Goal: Task Accomplishment & Management: Manage account settings

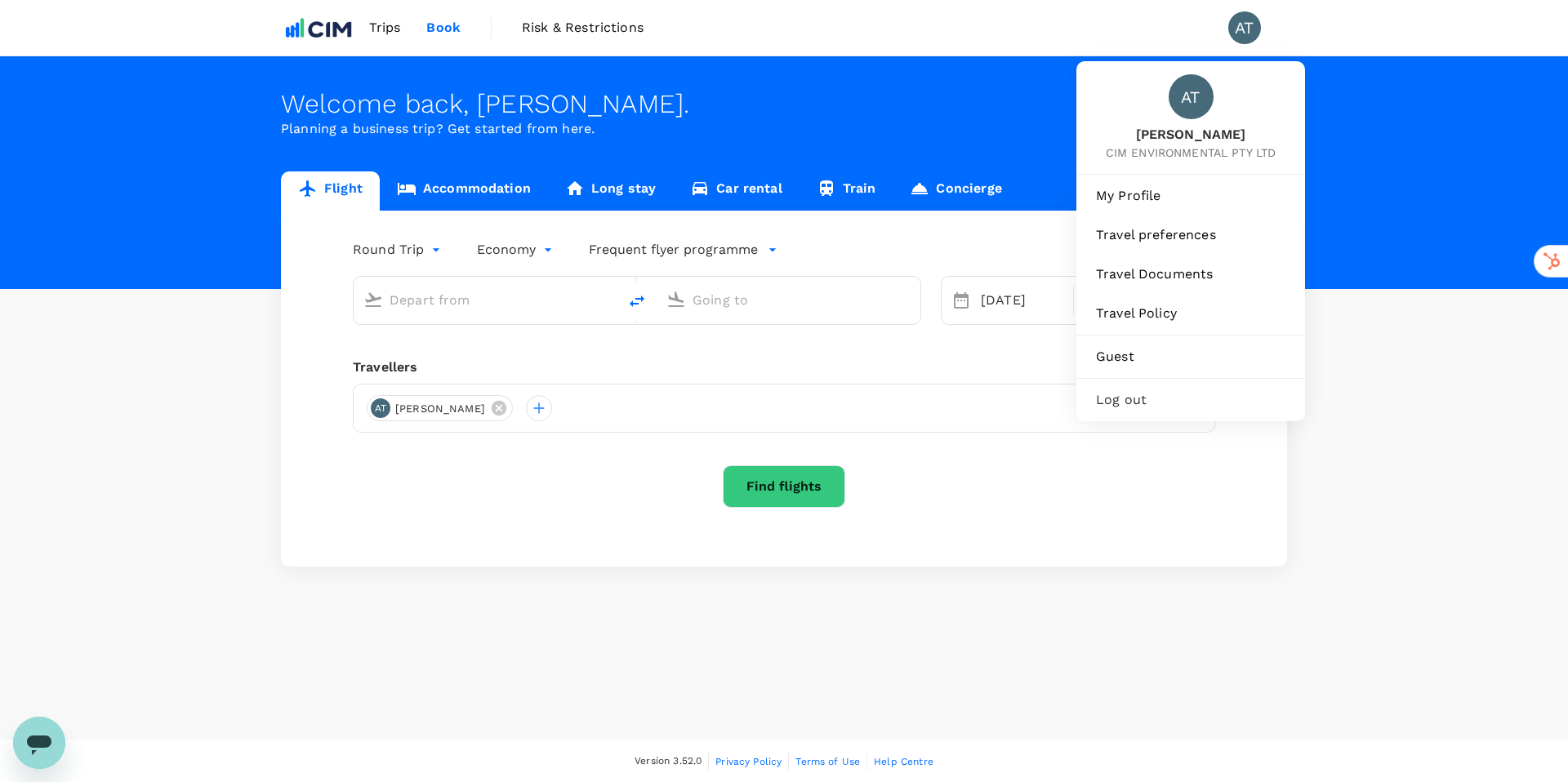
type input "[PERSON_NAME][GEOGRAPHIC_DATA][PERSON_NAME] (SYD)"
type input "[GEOGRAPHIC_DATA] ([PERSON_NAME])"
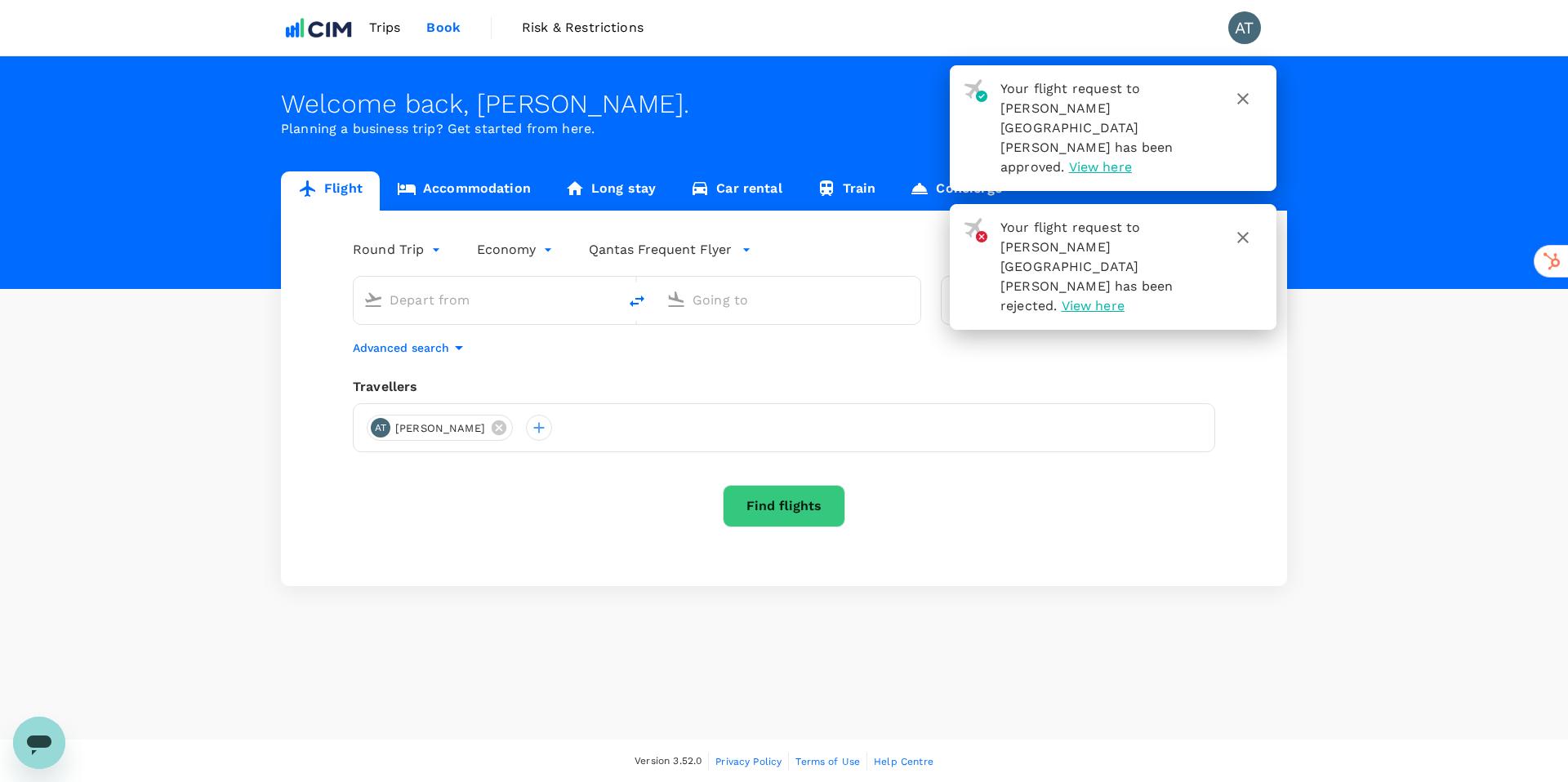
type input "[PERSON_NAME][GEOGRAPHIC_DATA][PERSON_NAME] (SYD)"
type input "[GEOGRAPHIC_DATA] ([PERSON_NAME])"
click at [123, 326] on div "Flight Accommodation Long stay Car rental Train Concierge Round Trip roundtrip …" at bounding box center [784, 379] width 1568 height 415
click at [380, 26] on span "Trips" at bounding box center [385, 27] width 32 height 19
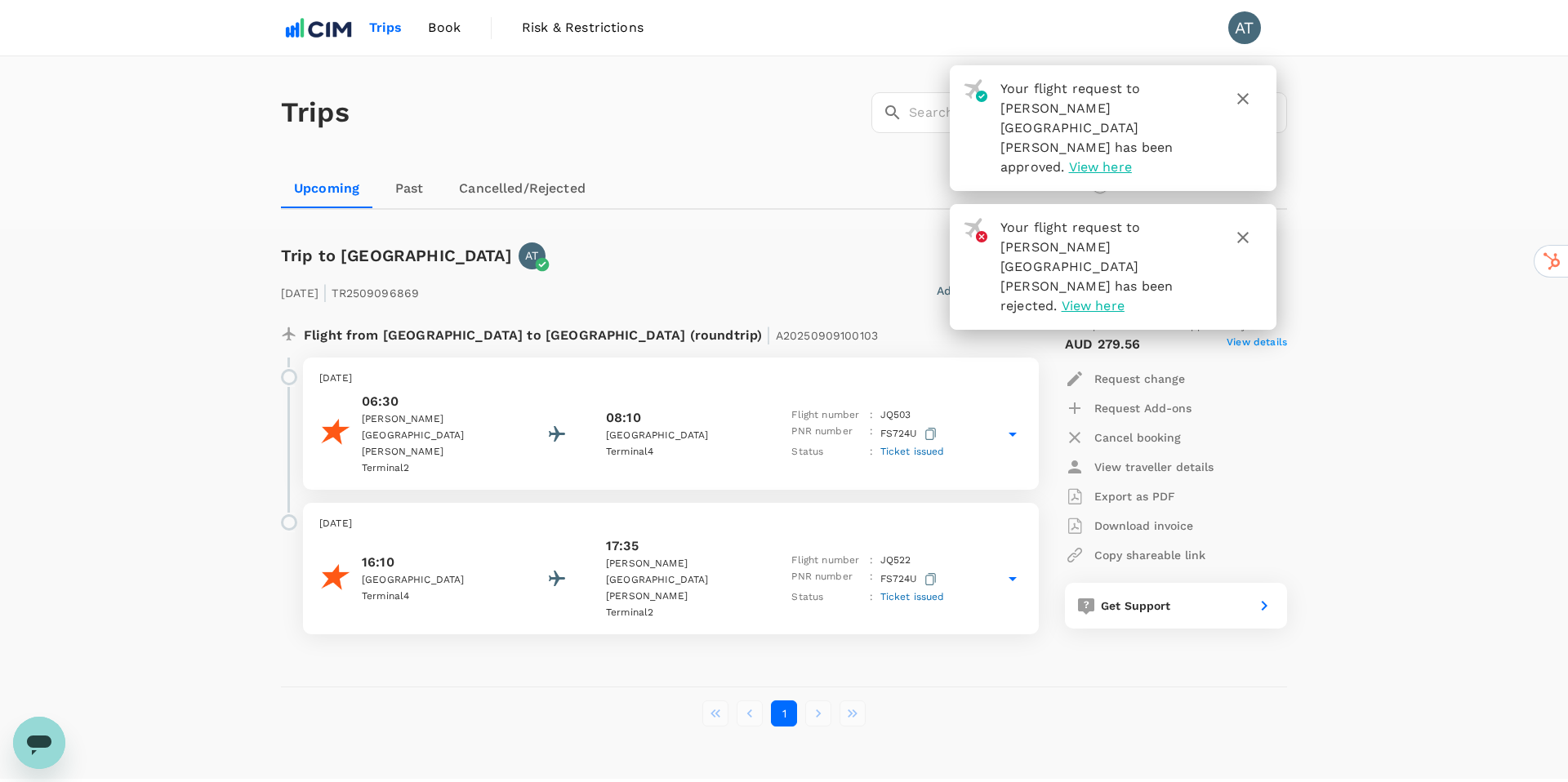
click at [920, 446] on span "Ticket issued" at bounding box center [913, 451] width 65 height 12
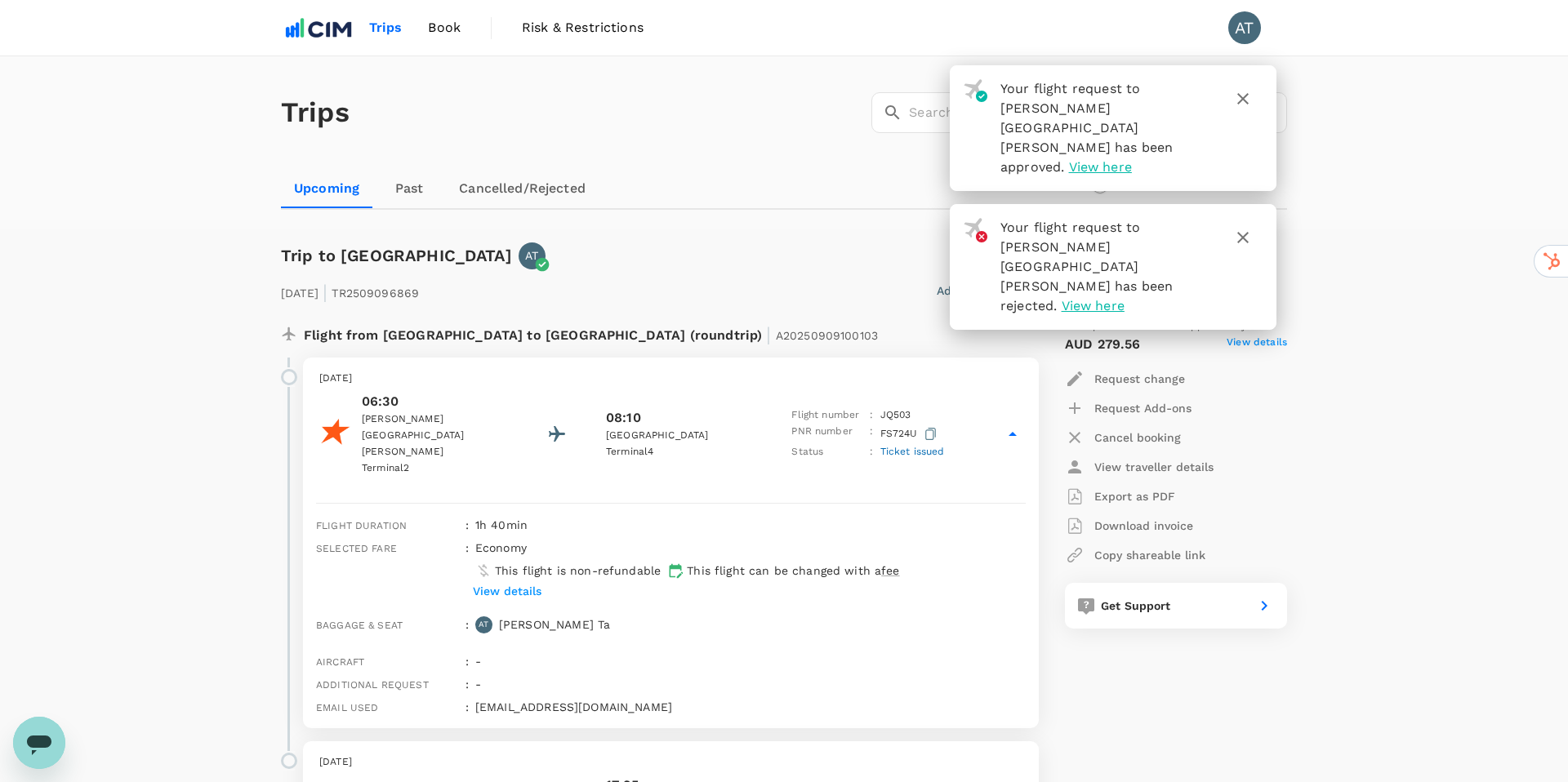
click at [920, 446] on span "Ticket issued" at bounding box center [913, 451] width 65 height 12
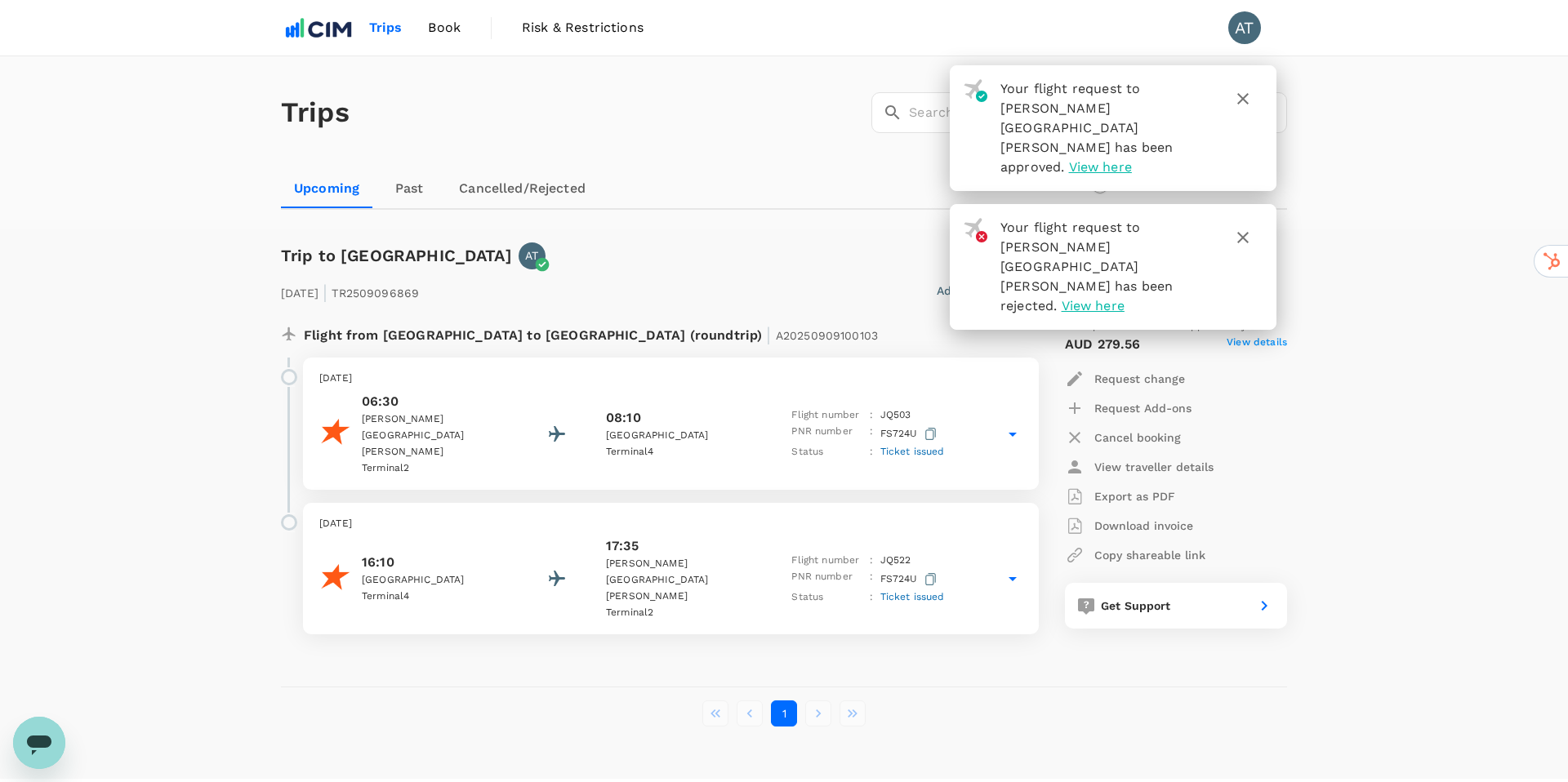
click at [920, 446] on span "Ticket issued" at bounding box center [913, 451] width 65 height 12
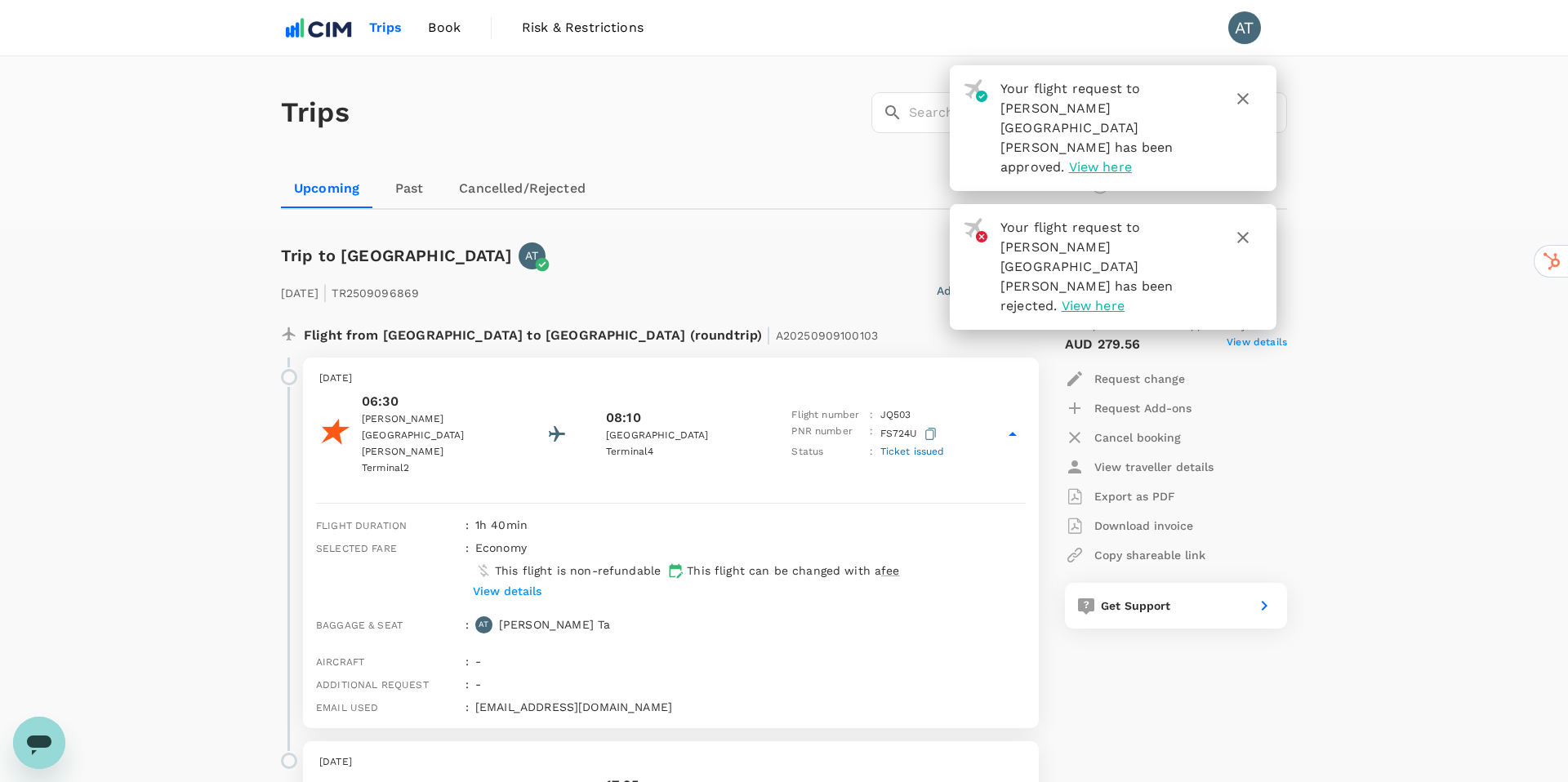
click at [524, 583] on p "View details" at bounding box center [507, 591] width 69 height 16
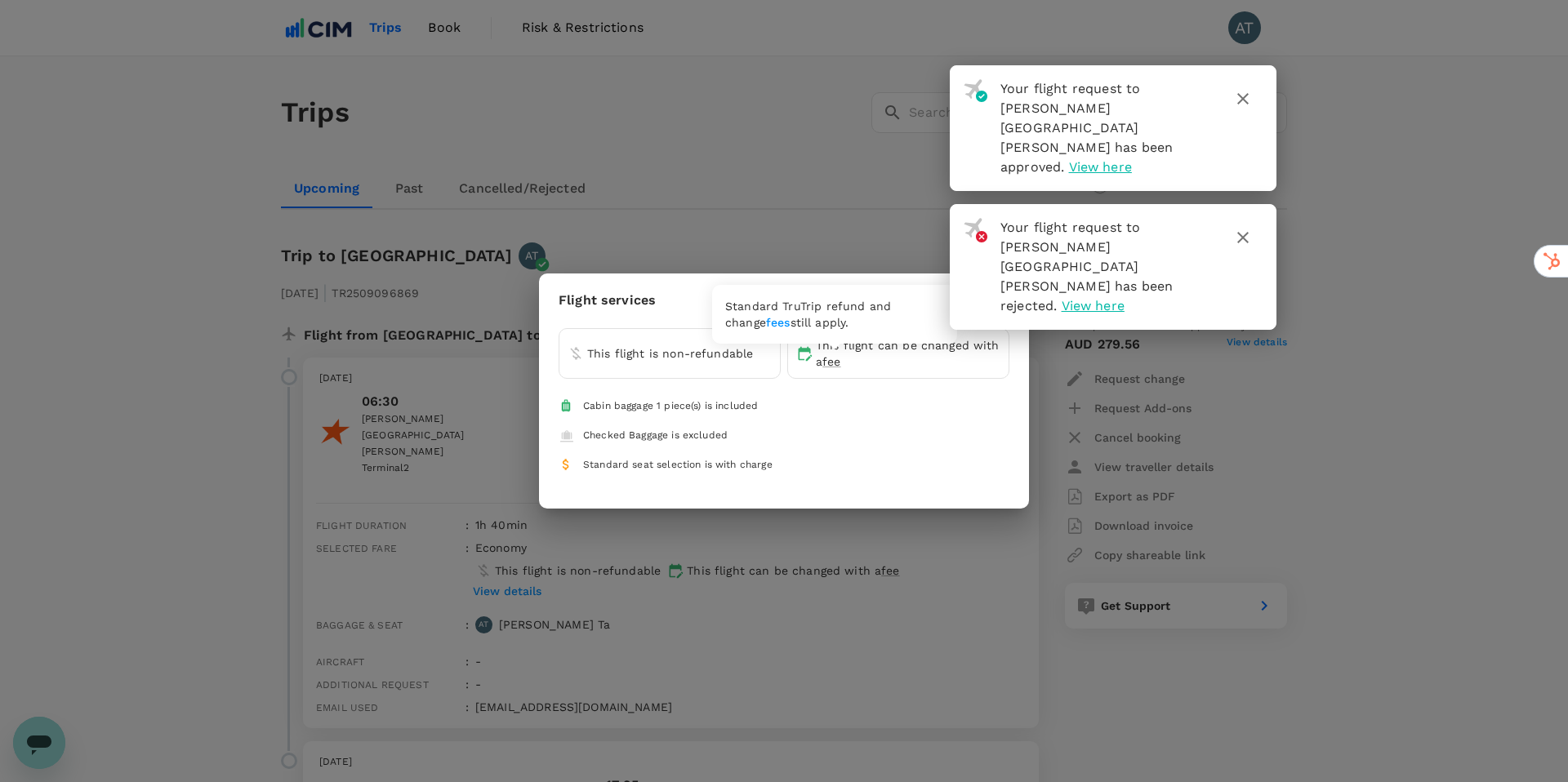
click at [838, 362] on span "fee" at bounding box center [832, 362] width 18 height 13
click at [1001, 304] on icon "button" at bounding box center [995, 301] width 19 height 19
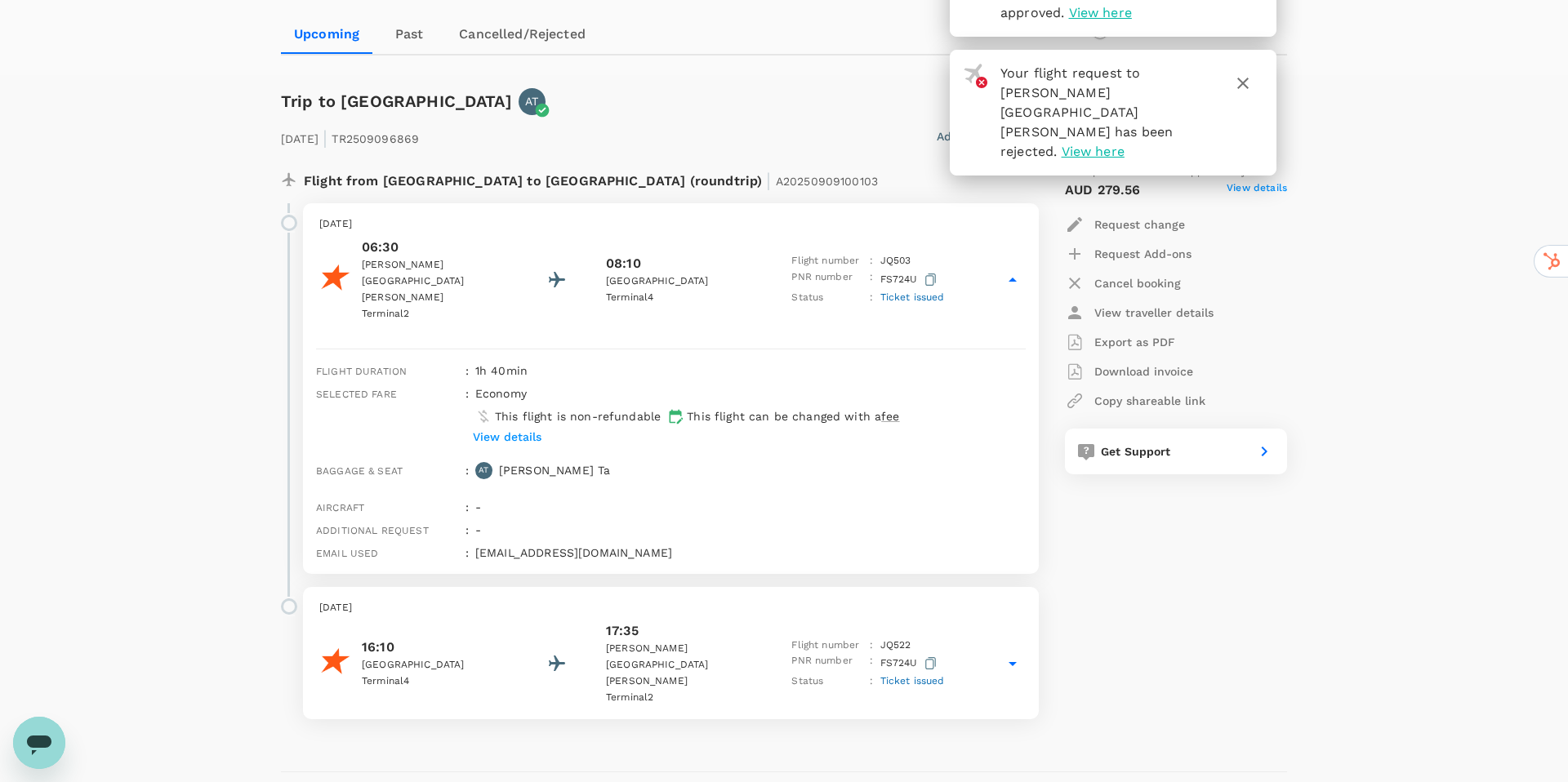
scroll to position [158, 0]
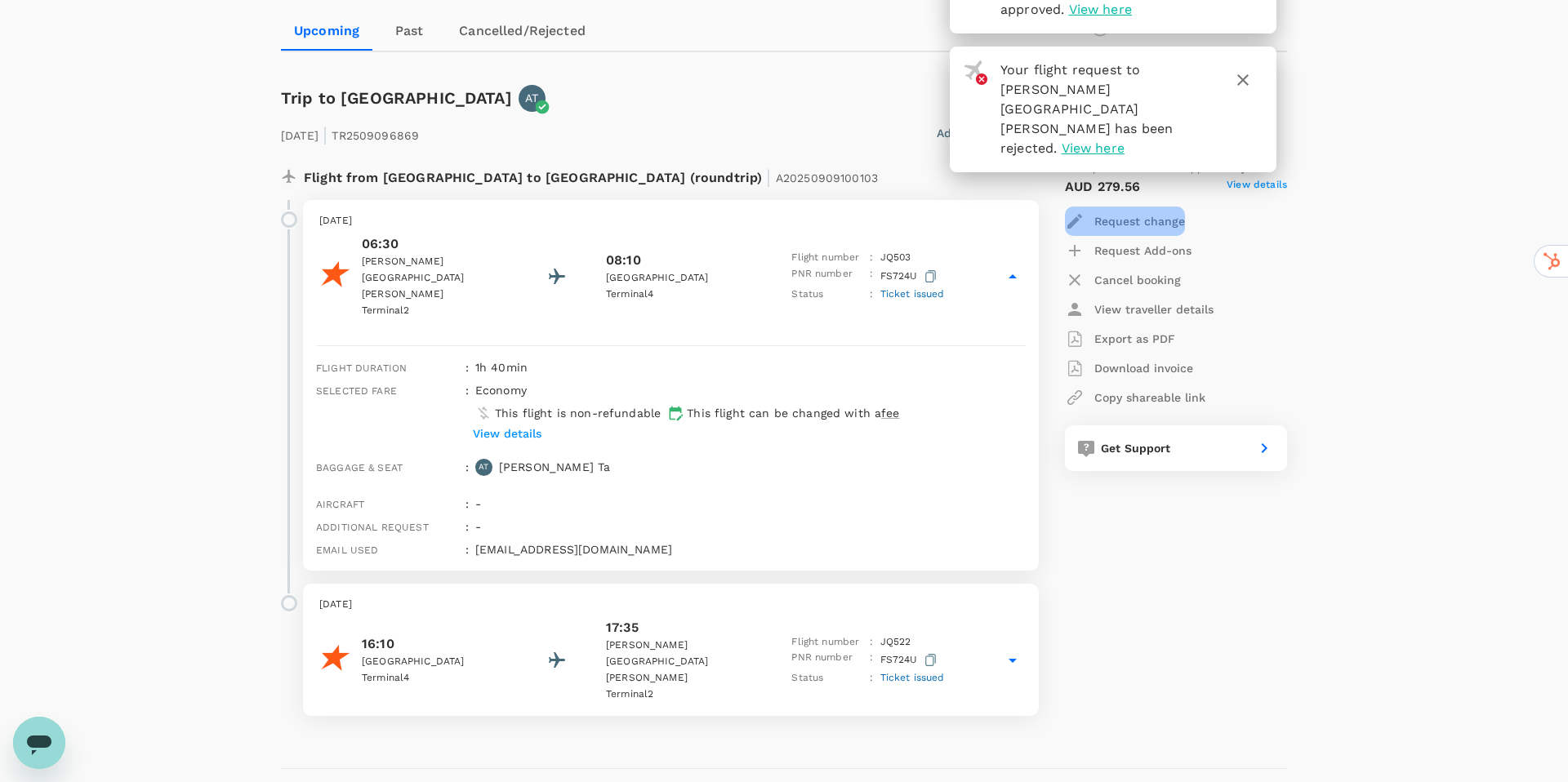
click at [1165, 217] on p "Request change" at bounding box center [1139, 221] width 90 height 16
click at [1165, 259] on li "Change travel dates" at bounding box center [1157, 261] width 183 height 29
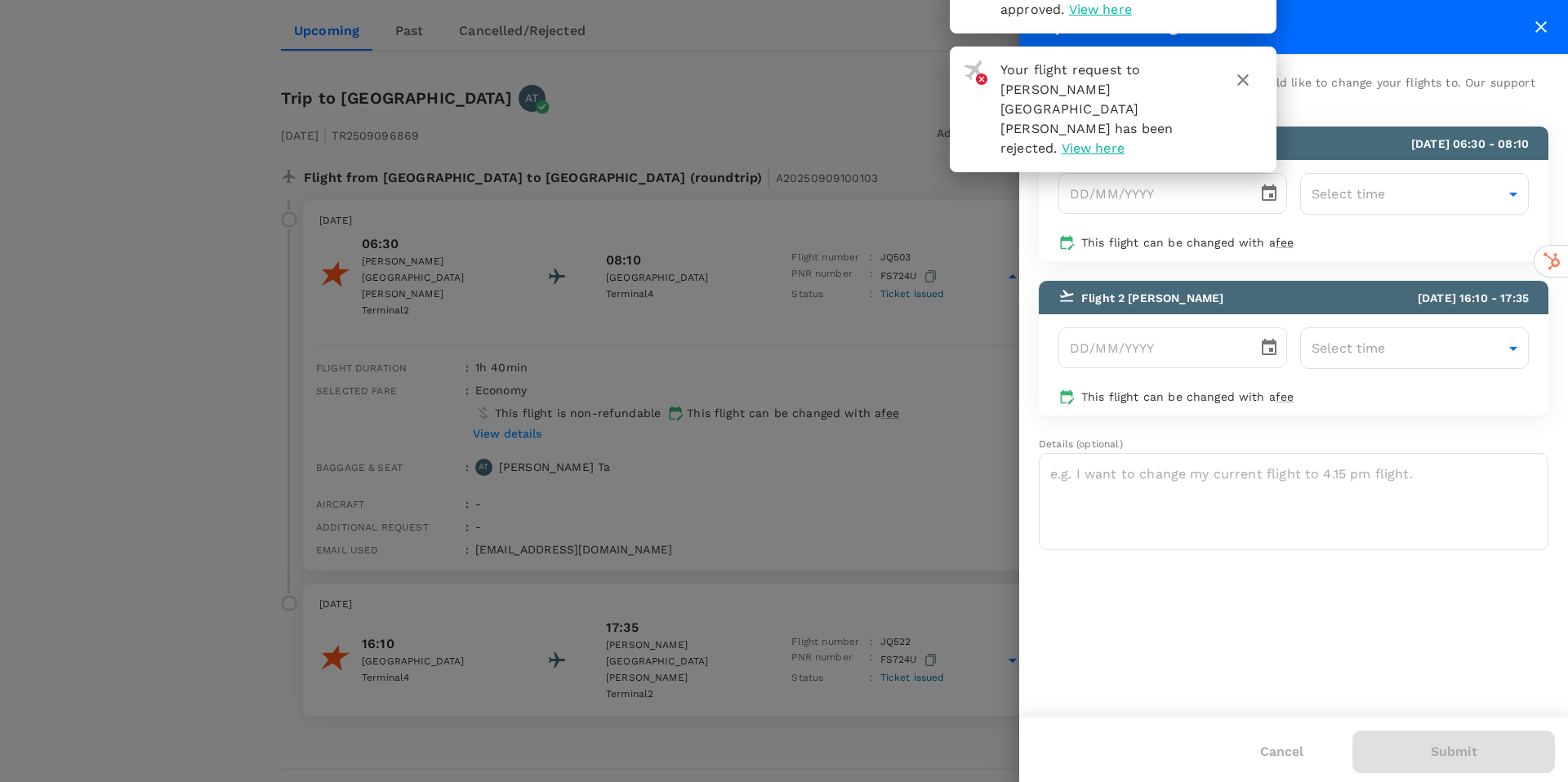
click at [1245, 70] on icon "button" at bounding box center [1243, 79] width 19 height 19
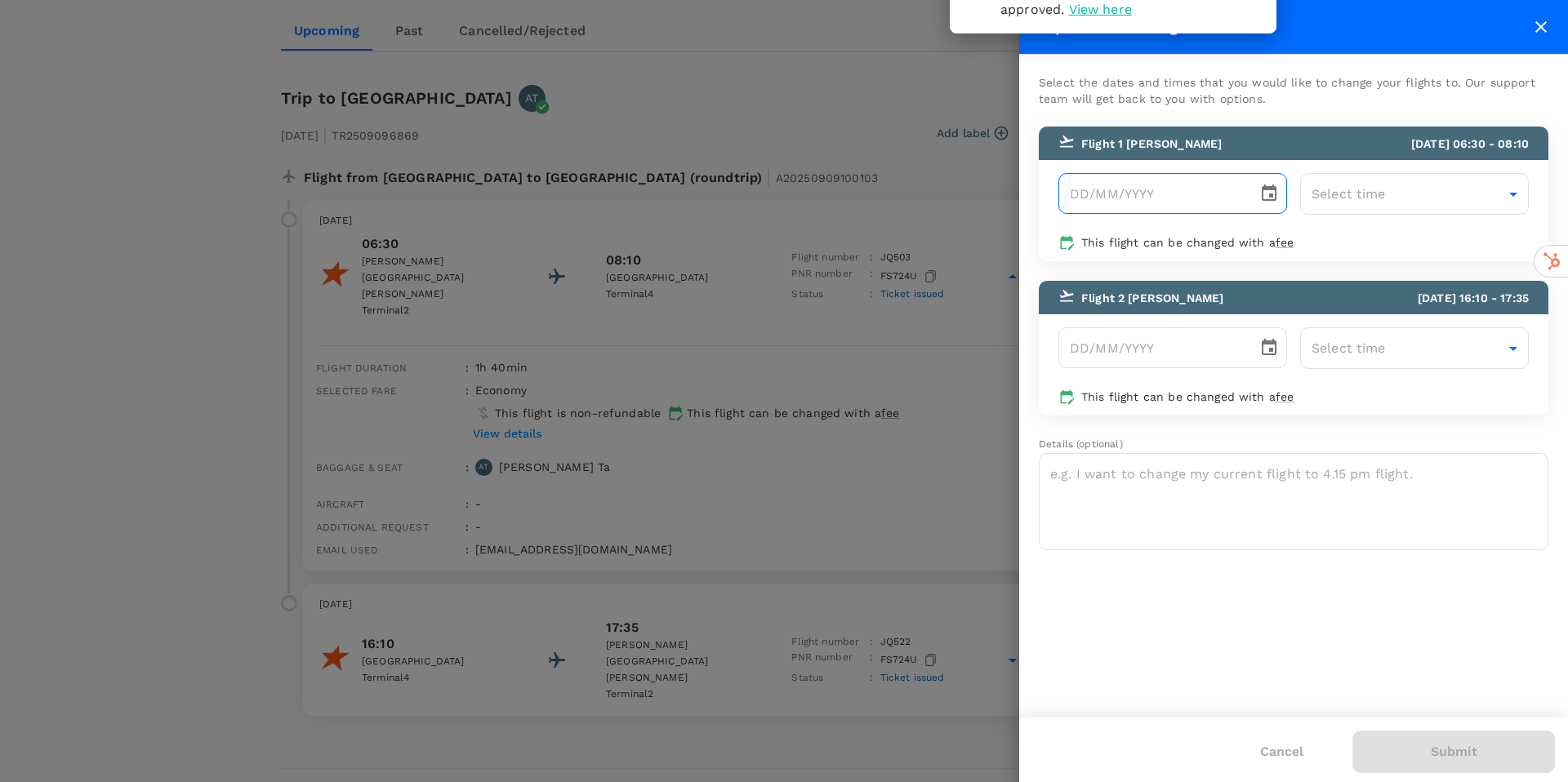
click at [1265, 185] on icon "Choose date" at bounding box center [1269, 193] width 15 height 16
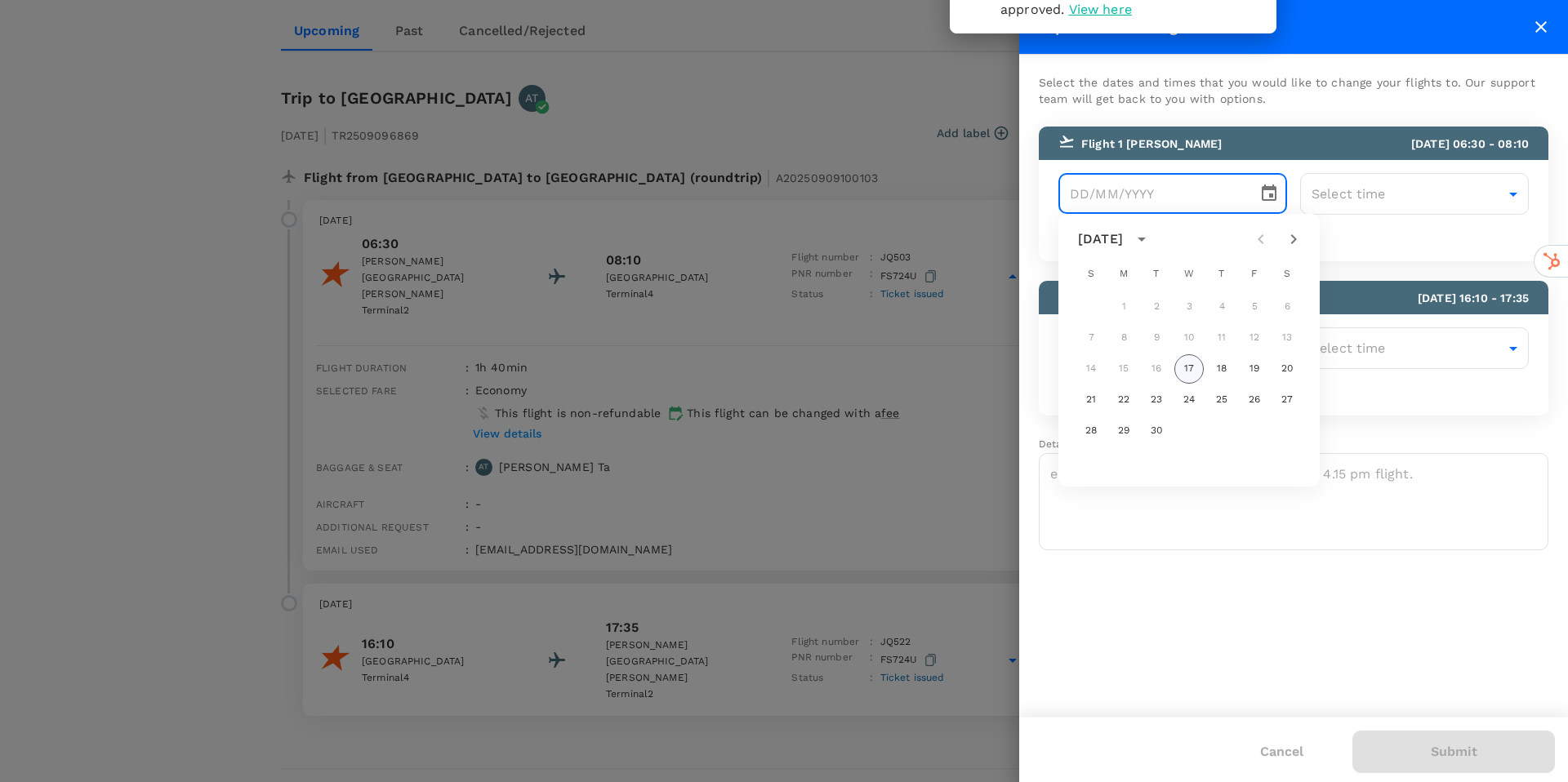
click at [1192, 366] on button "17" at bounding box center [1189, 369] width 29 height 29
type input "[DATE]"
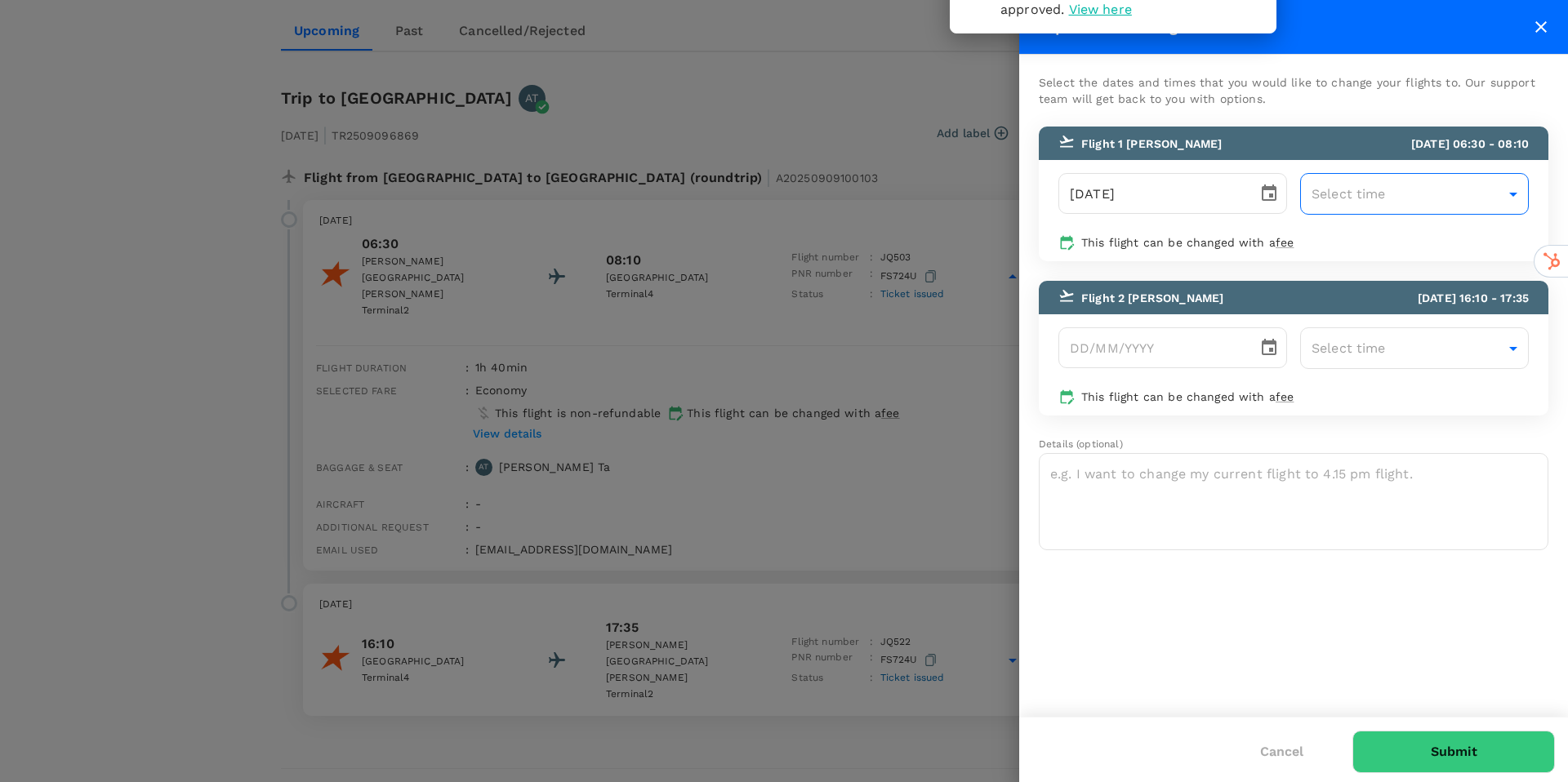
click at [1436, 198] on body "Your flight request to [PERSON_NAME][GEOGRAPHIC_DATA][PERSON_NAME] has been app…" at bounding box center [784, 373] width 1568 height 1062
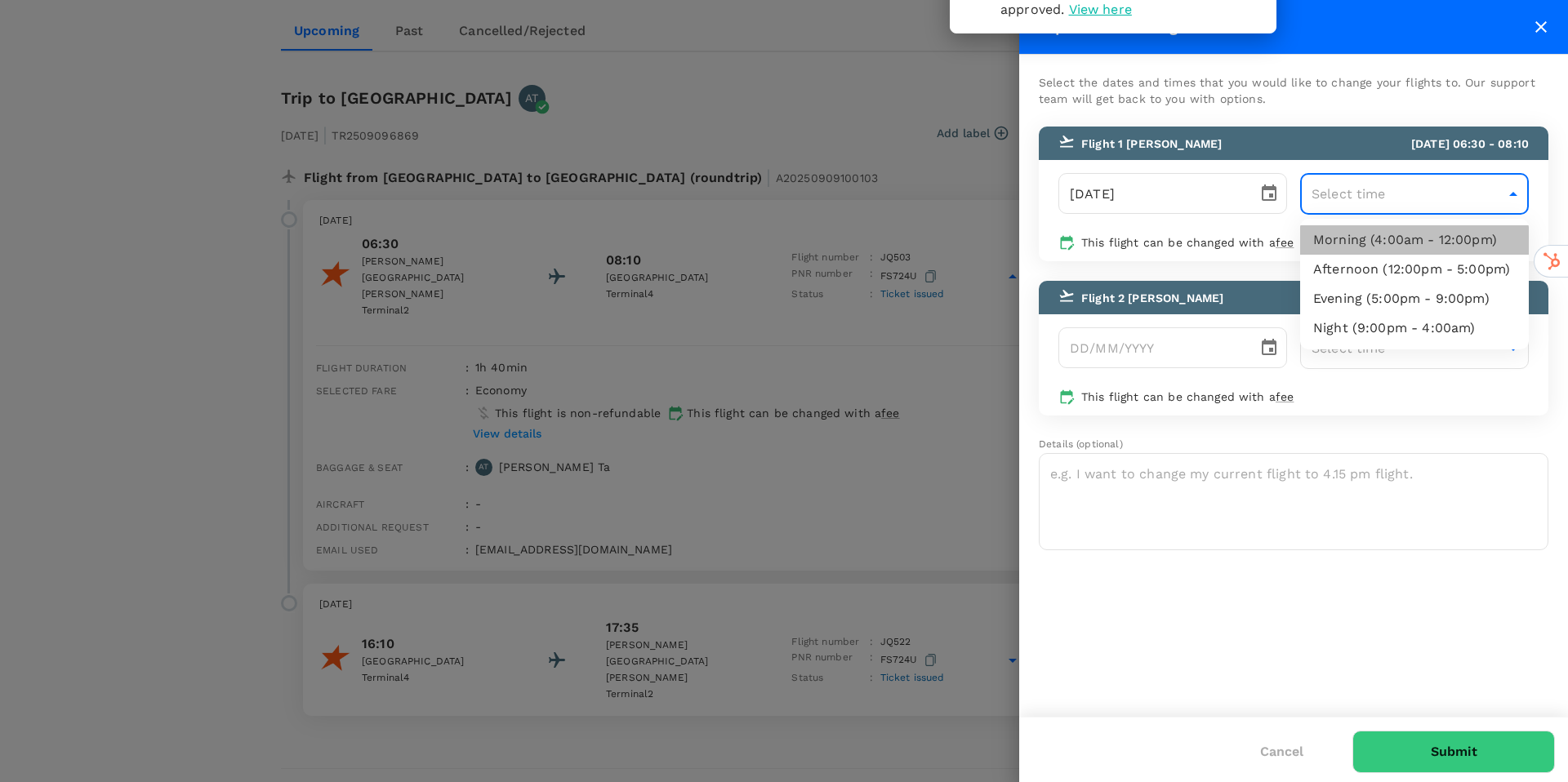
click at [1424, 238] on li "Morning (4:00am - 12:00pm)" at bounding box center [1414, 240] width 228 height 29
type input "04:00-12:00"
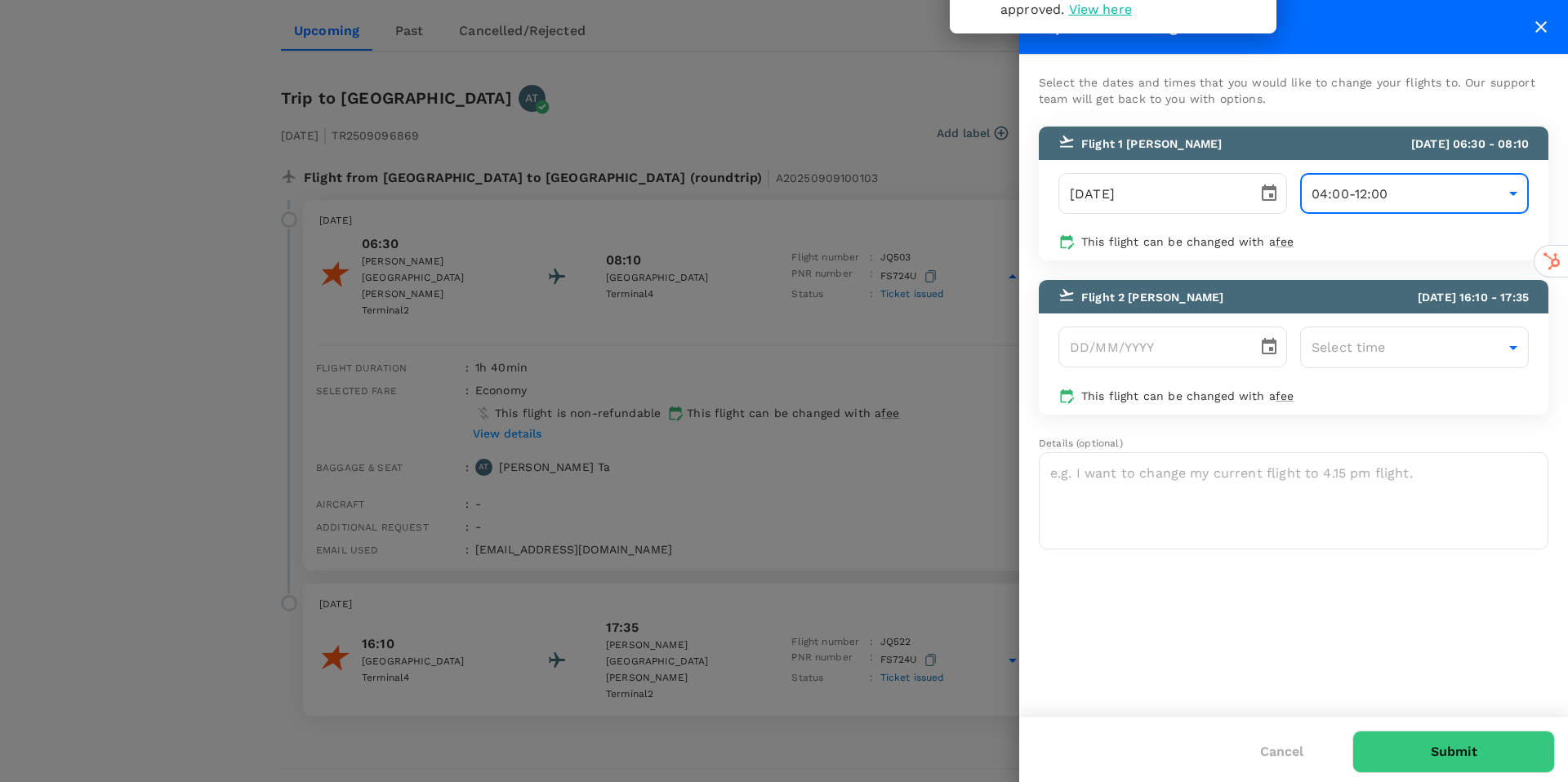
click at [1535, 31] on icon "close" at bounding box center [1541, 26] width 19 height 19
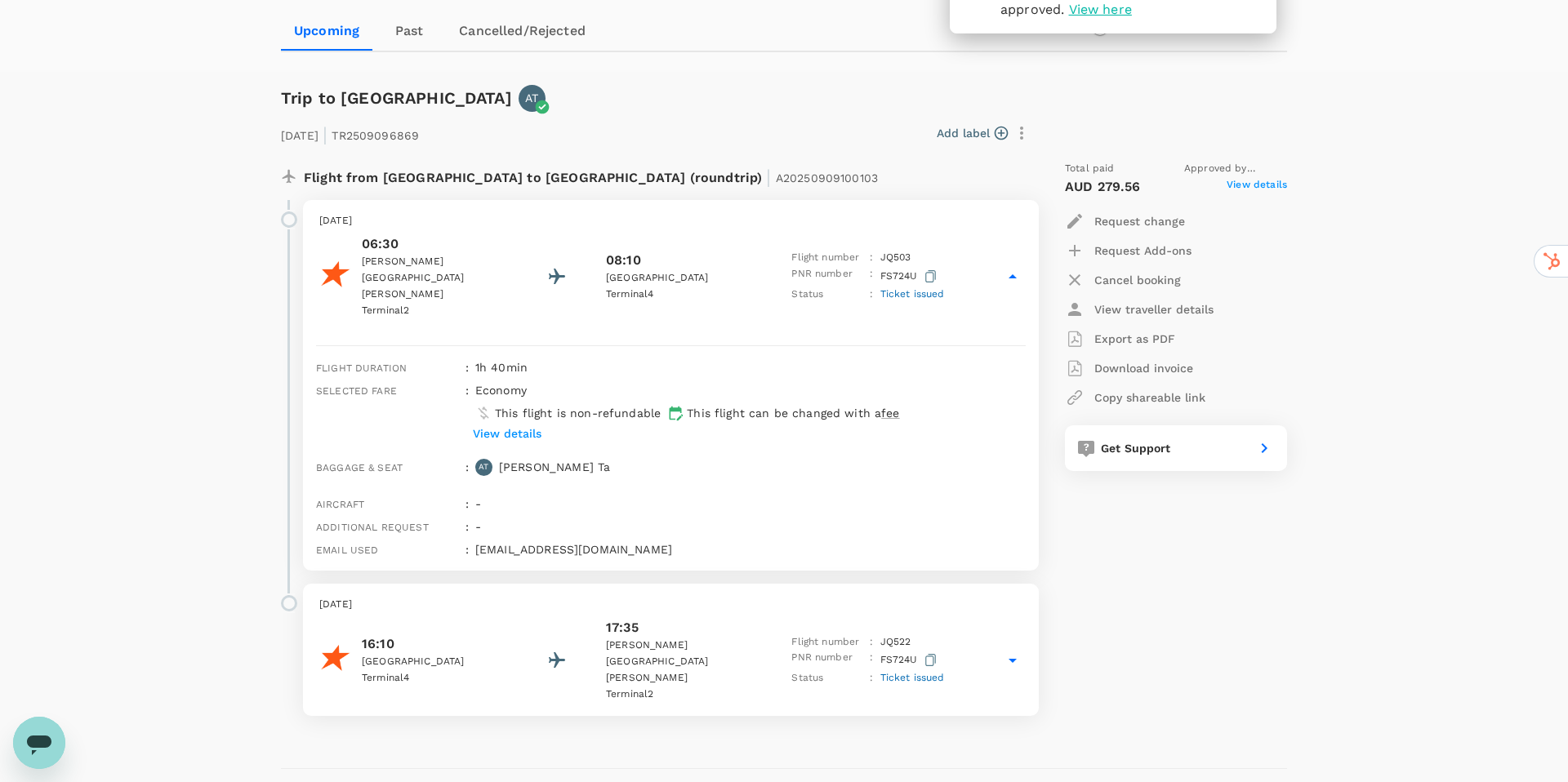
click at [792, 127] on div "Add label" at bounding box center [731, 133] width 610 height 27
click at [684, 97] on div "[DATE] | TR2509096869 Add label Flight from [GEOGRAPHIC_DATA] to [GEOGRAPHIC_DA…" at bounding box center [771, 414] width 1033 height 657
click at [418, 36] on link "Past" at bounding box center [409, 31] width 73 height 39
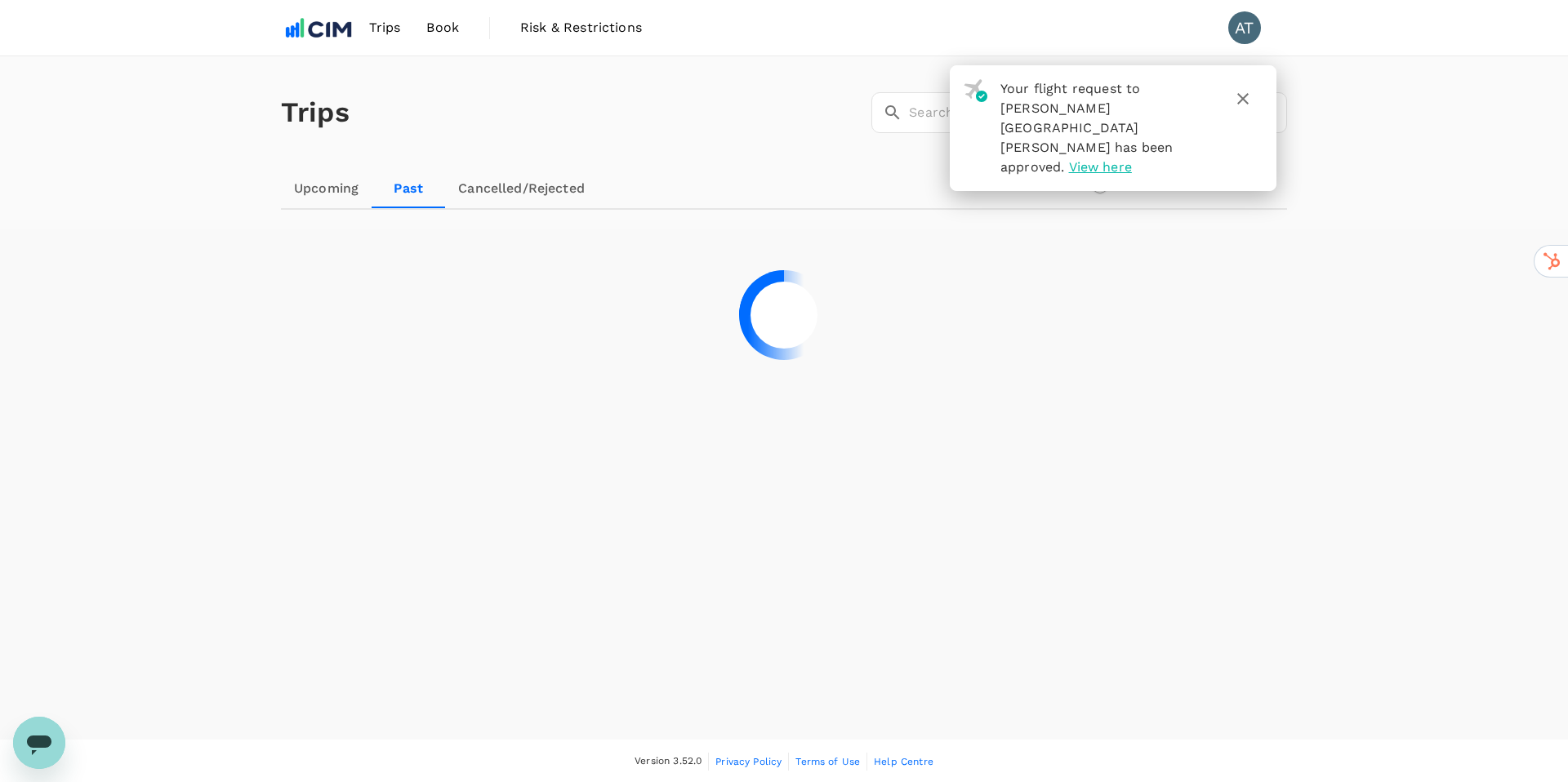
click at [1246, 92] on icon "button" at bounding box center [1243, 98] width 19 height 19
